Goal: Task Accomplishment & Management: Use online tool/utility

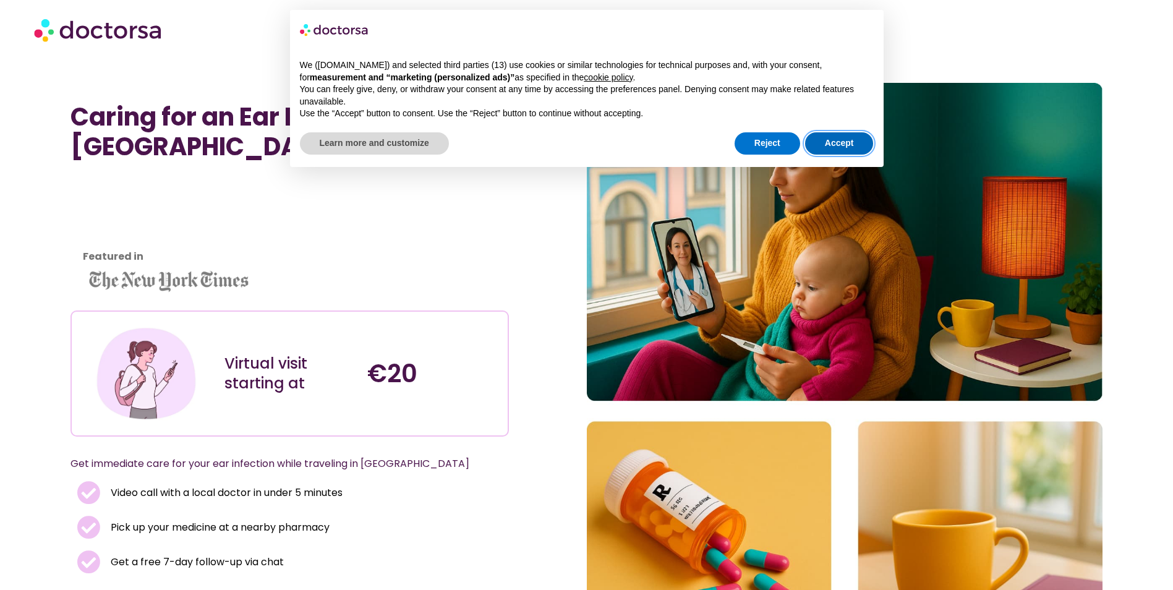
drag, startPoint x: 849, startPoint y: 136, endPoint x: 804, endPoint y: 179, distance: 61.6
click at [847, 138] on button "Accept" at bounding box center [839, 143] width 69 height 22
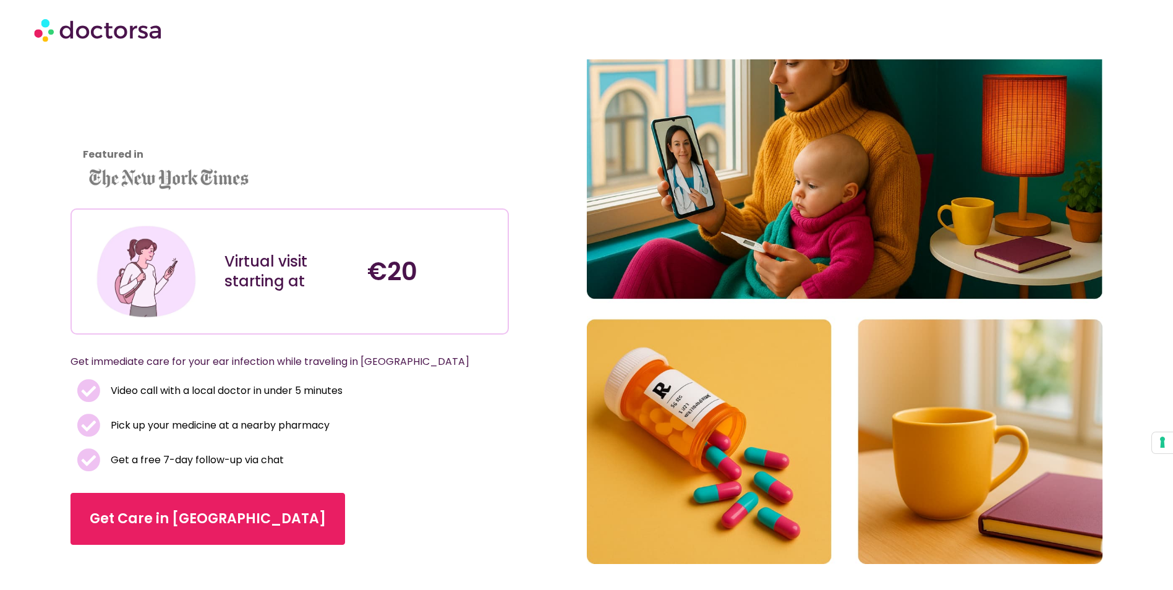
scroll to position [124, 0]
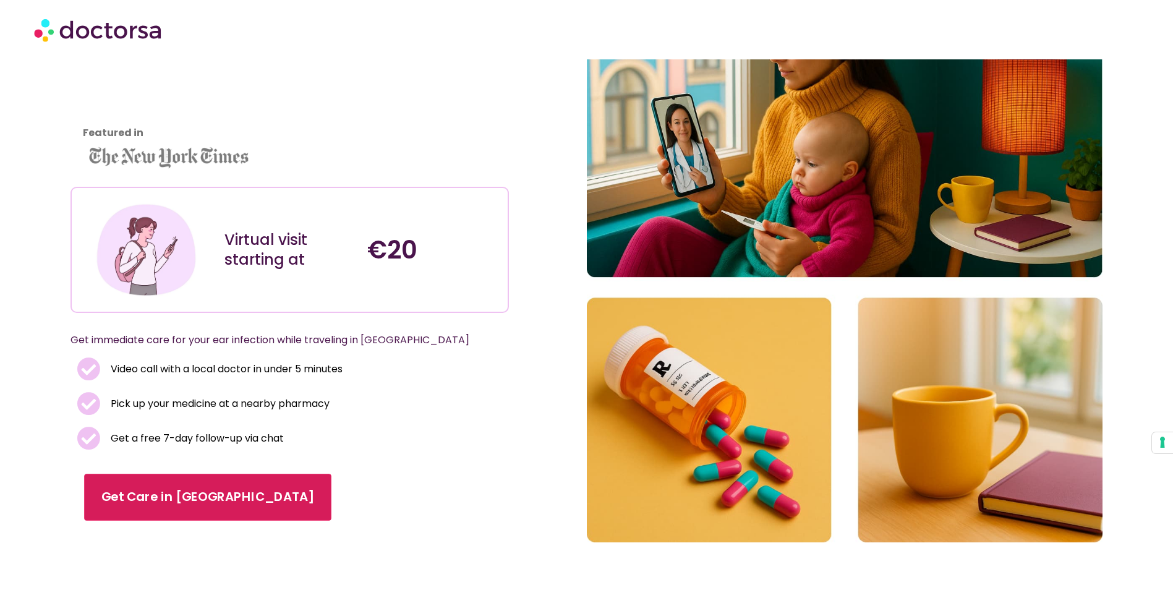
click at [199, 494] on span "Get Care in [GEOGRAPHIC_DATA]" at bounding box center [207, 497] width 213 height 18
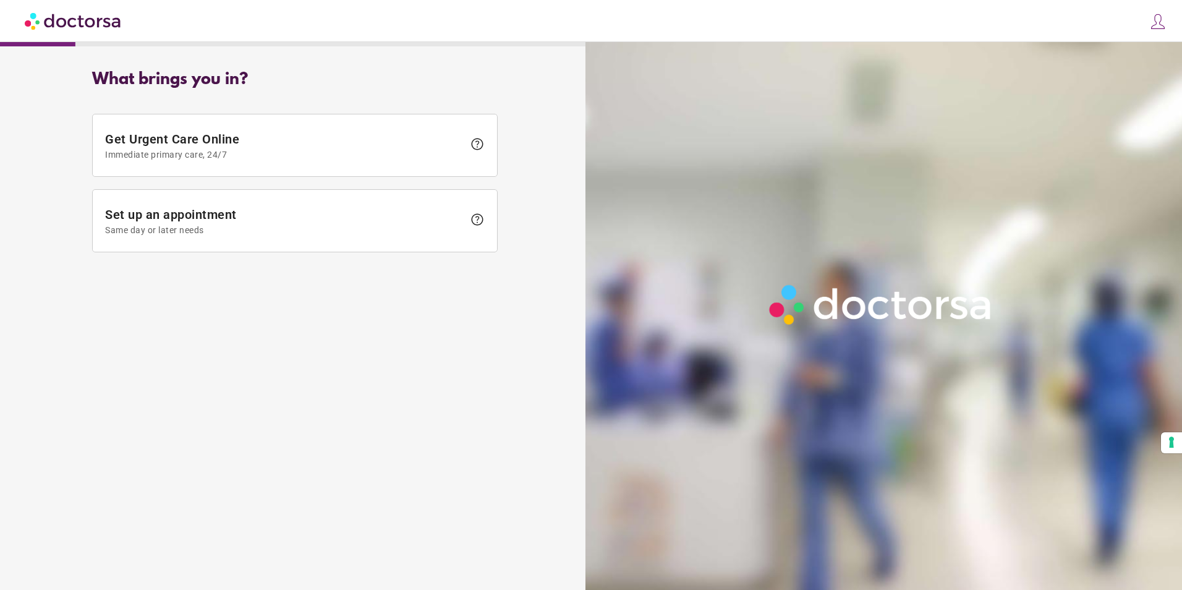
click at [321, 151] on span "Immediate primary care, 24/7" at bounding box center [284, 155] width 359 height 10
